Goal: Transaction & Acquisition: Purchase product/service

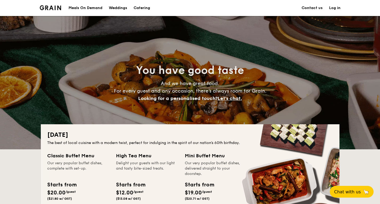
click at [80, 7] on div "Meals On Demand" at bounding box center [86, 8] width 34 height 16
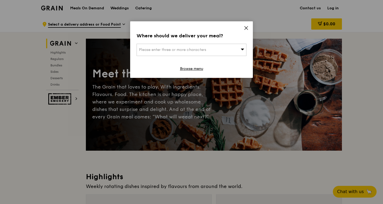
click at [242, 28] on div "Where should we deliver your meal? Please enter three or more characters Browse…" at bounding box center [191, 49] width 123 height 57
click at [243, 28] on div "Where should we deliver your meal? Please enter three or more characters Browse…" at bounding box center [191, 49] width 123 height 57
click at [245, 29] on icon at bounding box center [246, 28] width 5 height 5
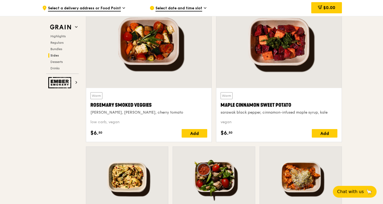
scroll to position [1246, 0]
